Goal: Task Accomplishment & Management: Manage account settings

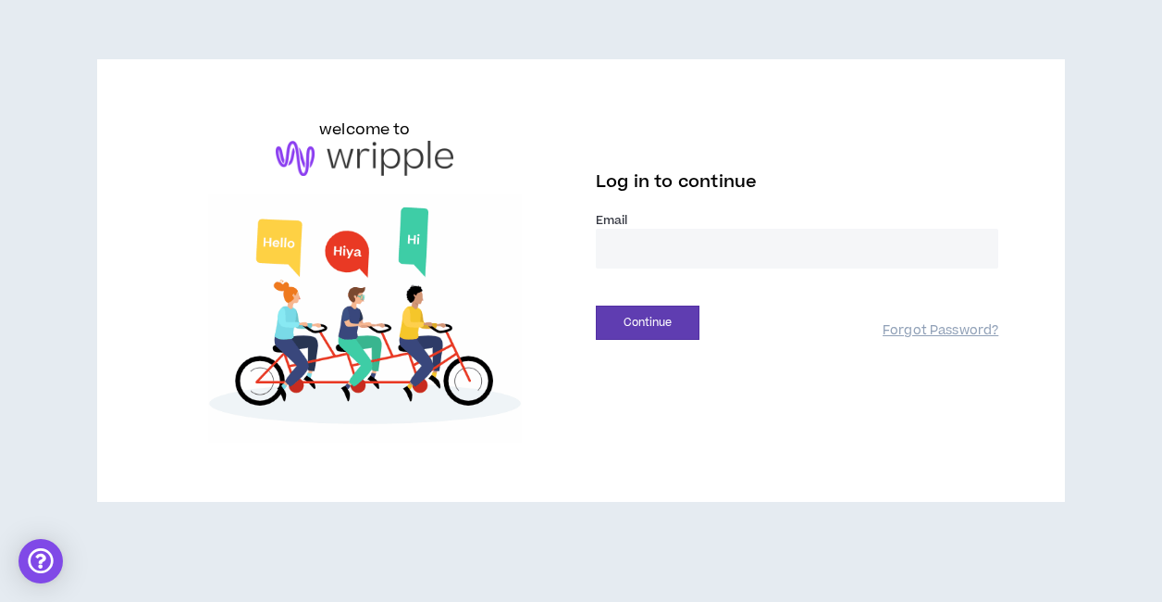
click at [648, 253] on input "email" at bounding box center [797, 249] width 403 height 40
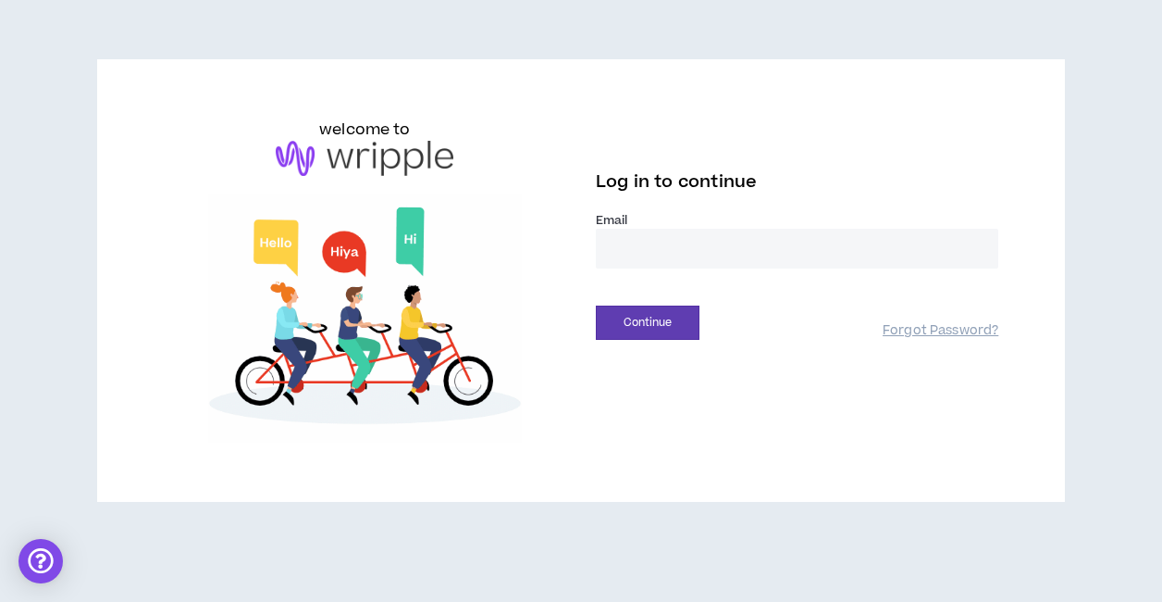
type input "**********"
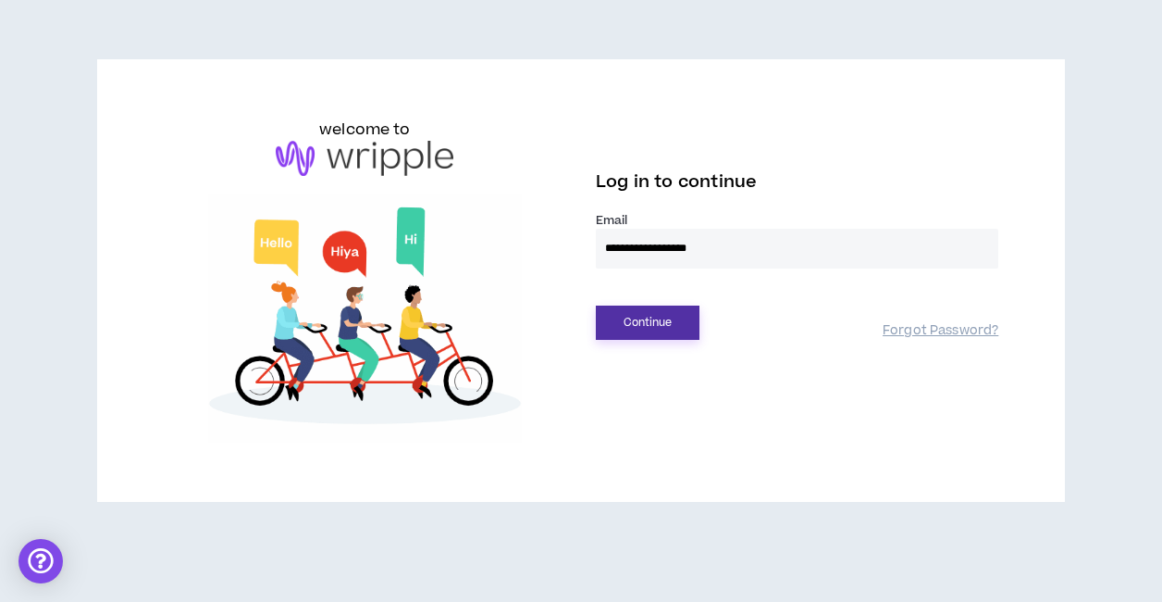
click at [650, 317] on button "Continue" at bounding box center [648, 322] width 104 height 34
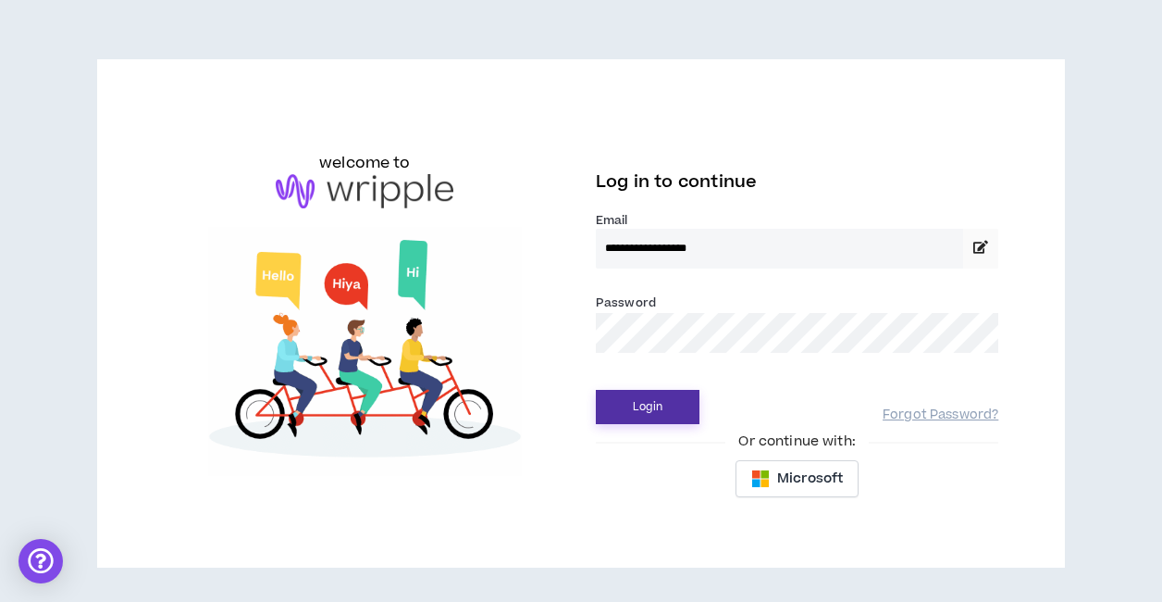
click at [640, 412] on button "Login" at bounding box center [648, 407] width 104 height 34
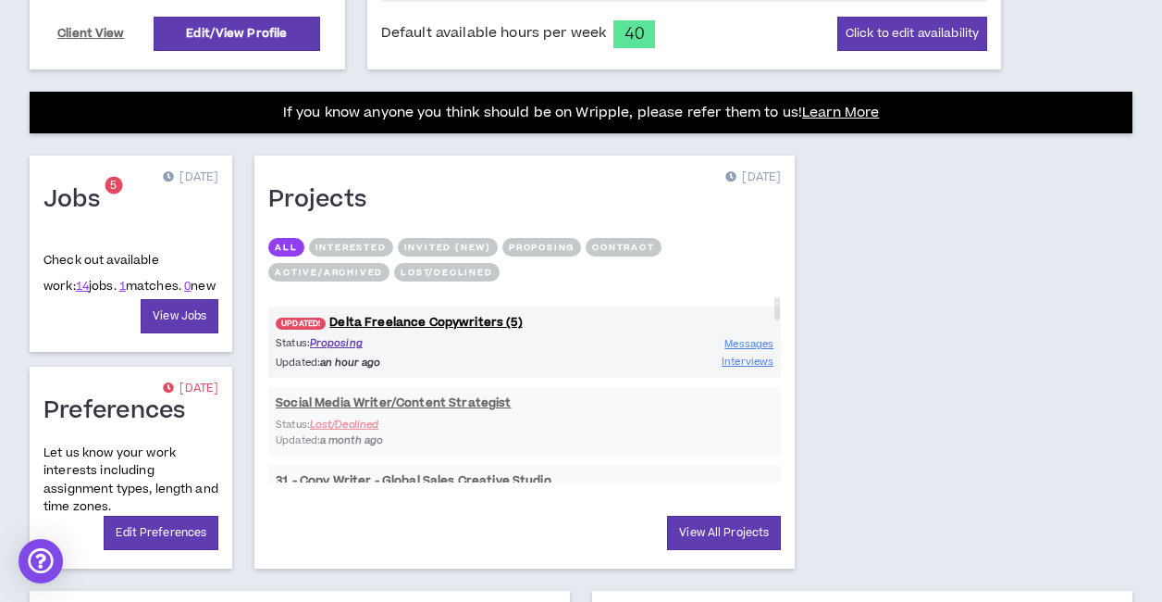
scroll to position [662, 0]
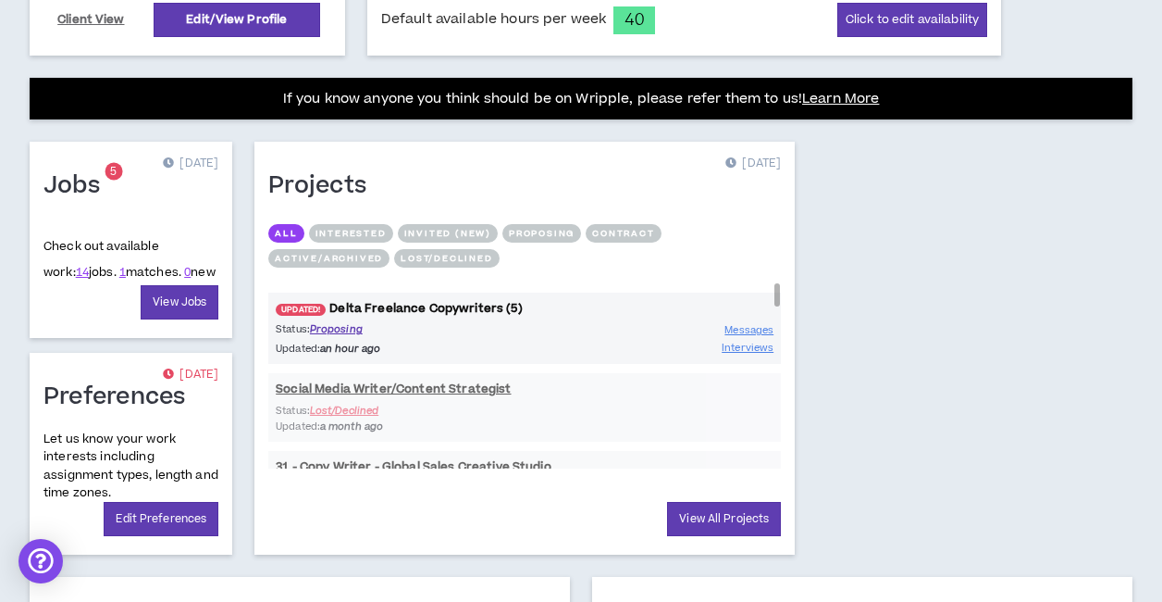
click at [460, 304] on link "UPDATED! Delta Freelance Copywriters (5)" at bounding box center [524, 309] width 513 height 18
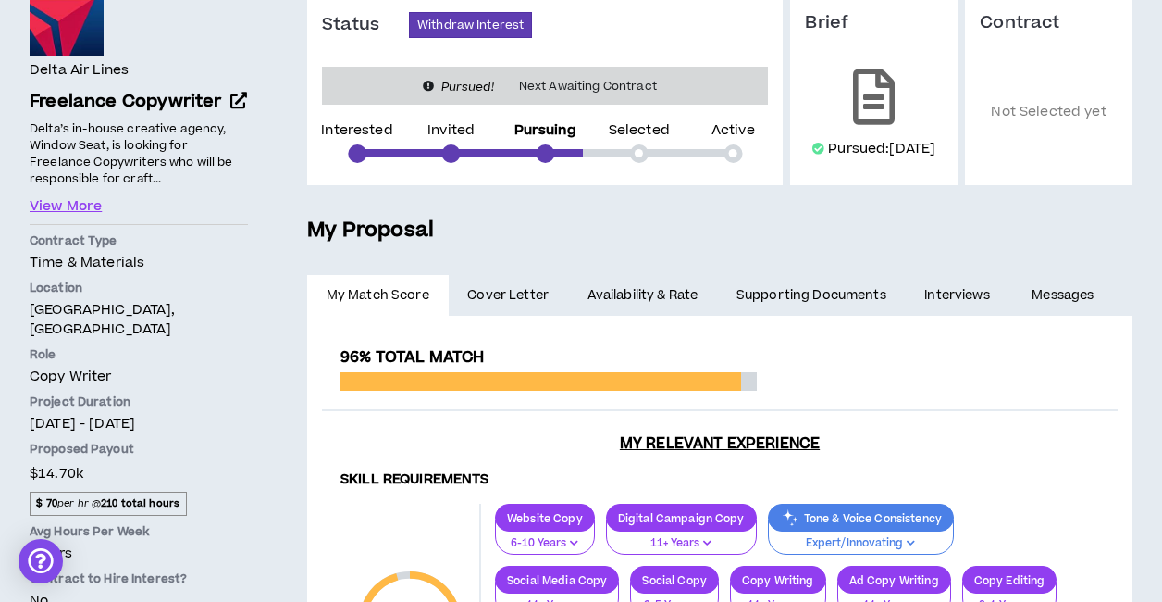
scroll to position [164, 0]
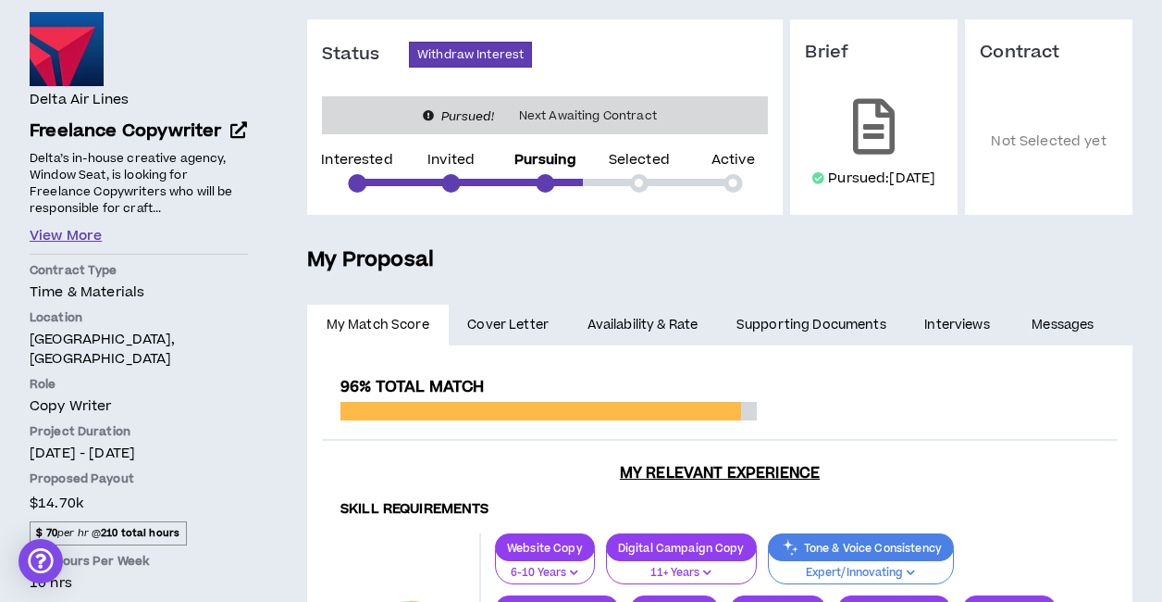
click at [84, 242] on button "View More" at bounding box center [66, 236] width 72 height 20
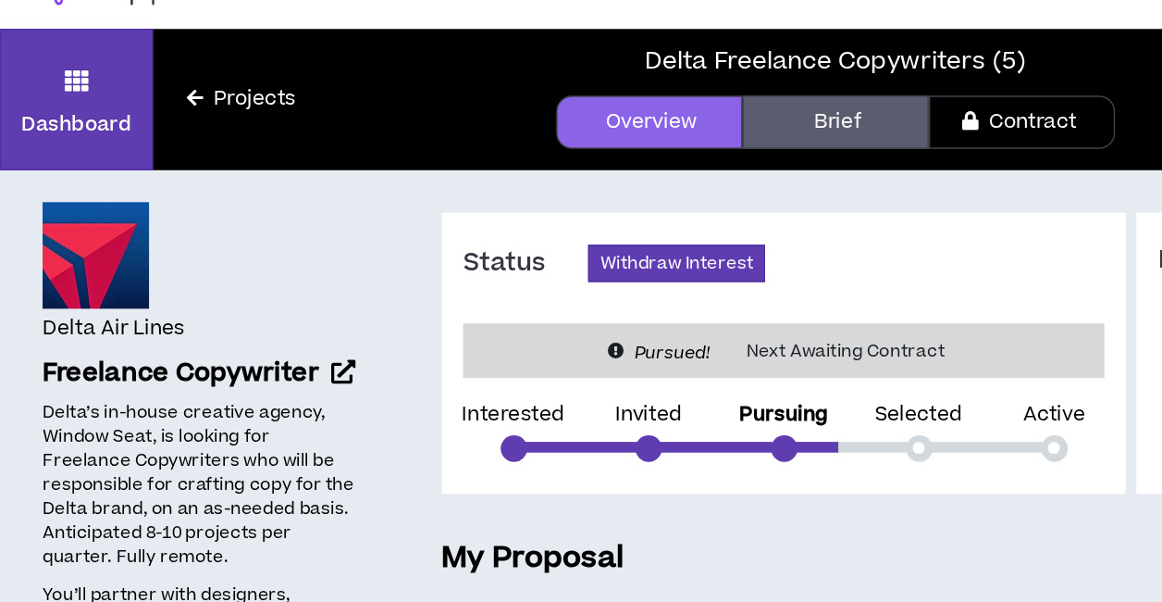
scroll to position [0, 0]
